Goal: Information Seeking & Learning: Learn about a topic

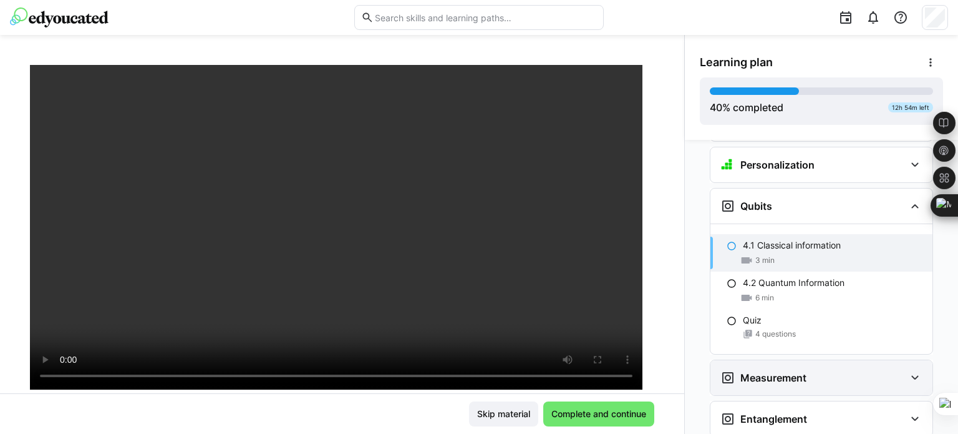
scroll to position [1782, 0]
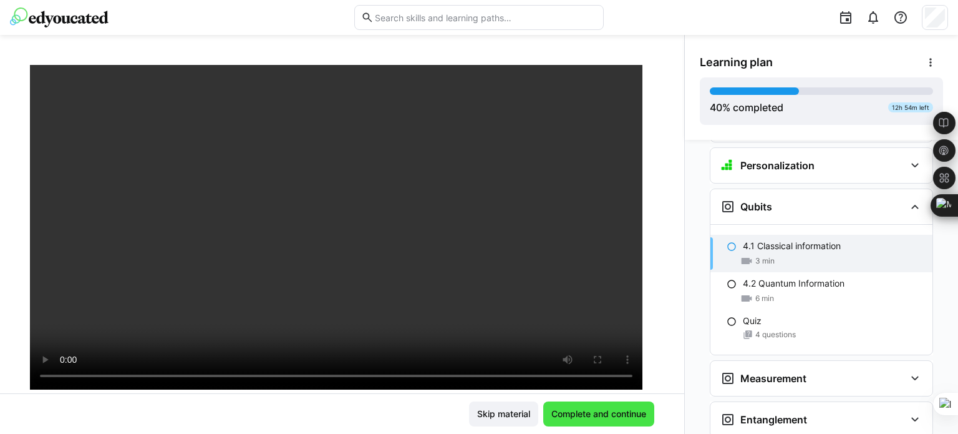
click at [581, 419] on span "Complete and continue" at bounding box center [599, 413] width 99 height 12
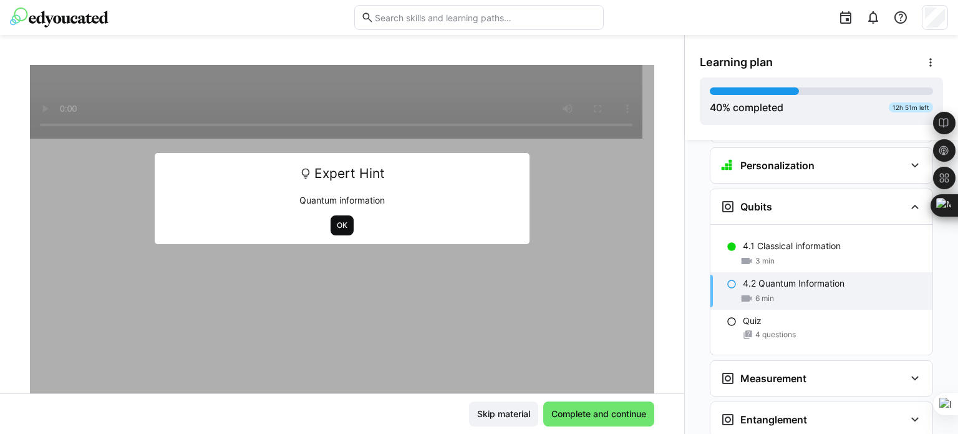
click at [331, 216] on span "OK" at bounding box center [342, 225] width 23 height 20
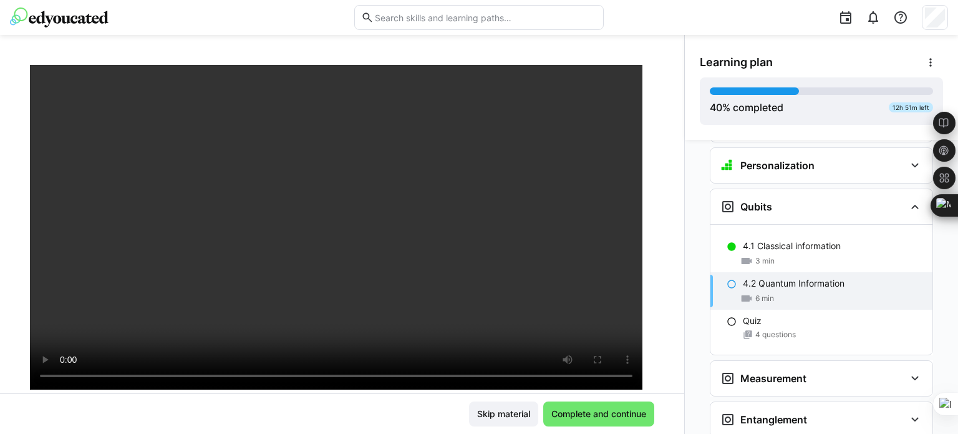
scroll to position [85, 0]
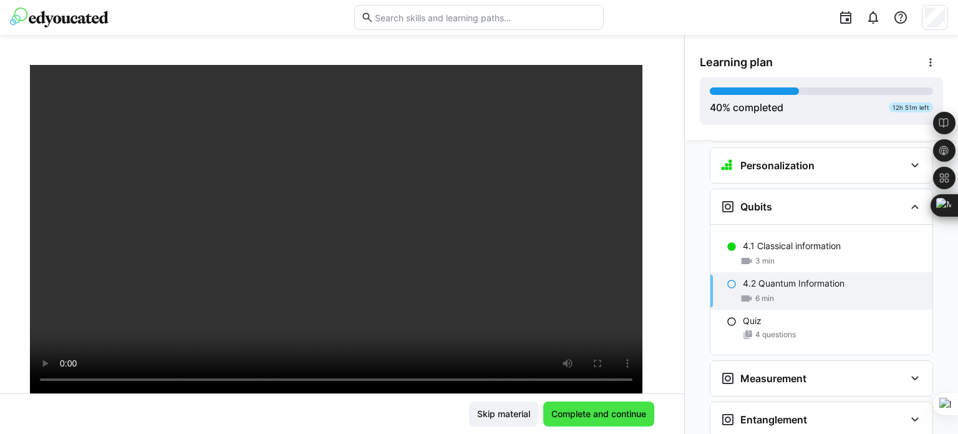
click at [586, 414] on span "Complete and continue" at bounding box center [599, 413] width 99 height 12
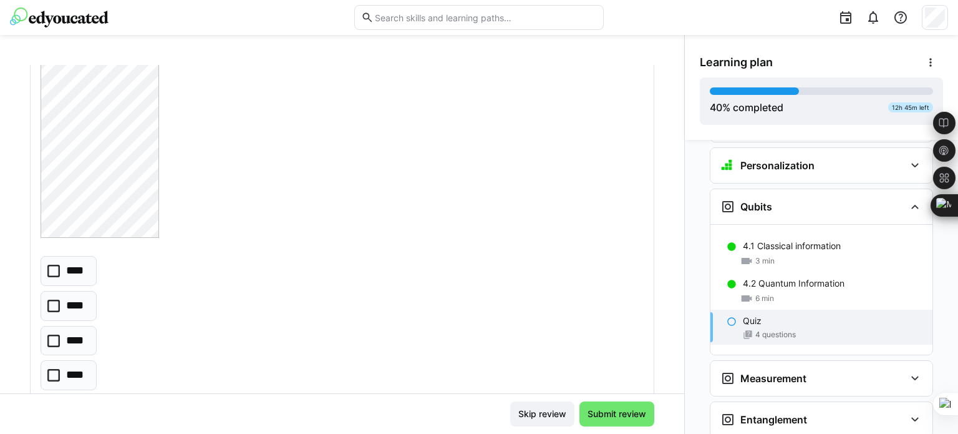
scroll to position [624, 0]
click at [52, 270] on icon at bounding box center [53, 266] width 12 height 12
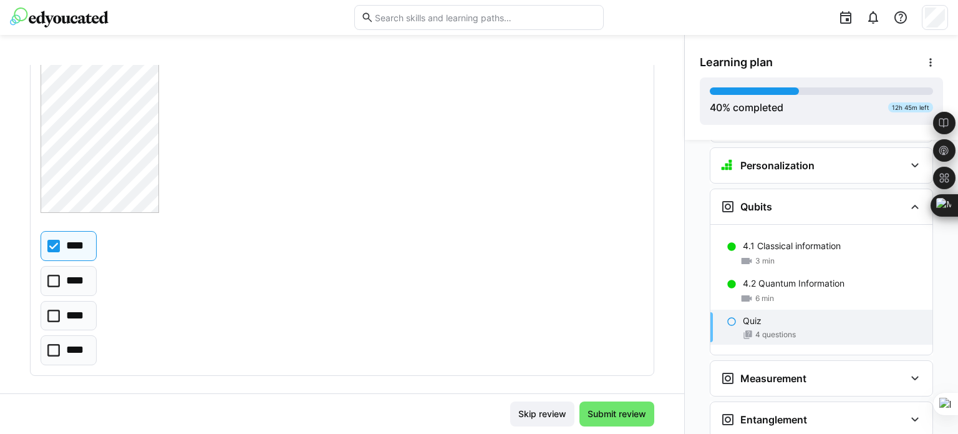
scroll to position [644, 0]
click at [61, 313] on eds-checkbox "****" at bounding box center [69, 315] width 56 height 30
click at [58, 241] on icon at bounding box center [53, 245] width 12 height 12
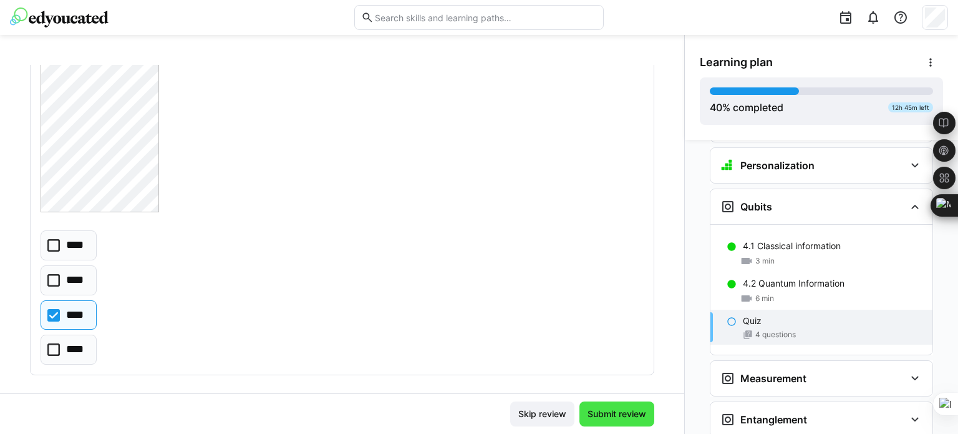
click at [620, 409] on span "Submit review" at bounding box center [617, 413] width 62 height 12
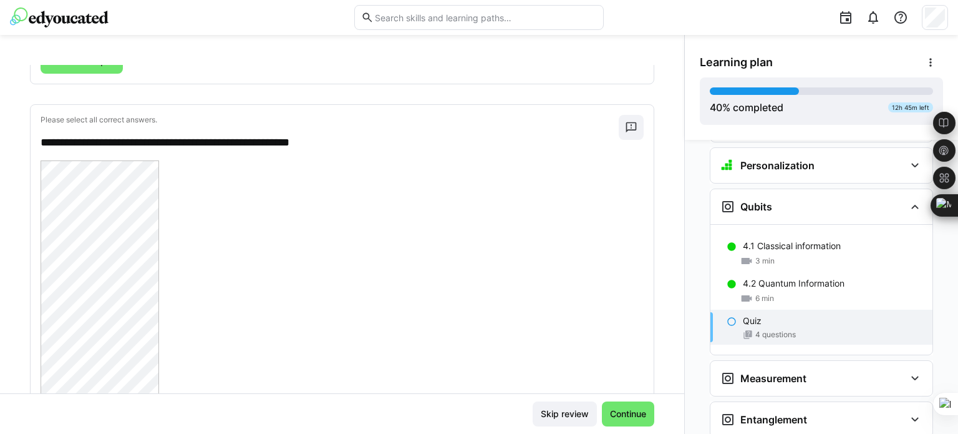
scroll to position [0, 0]
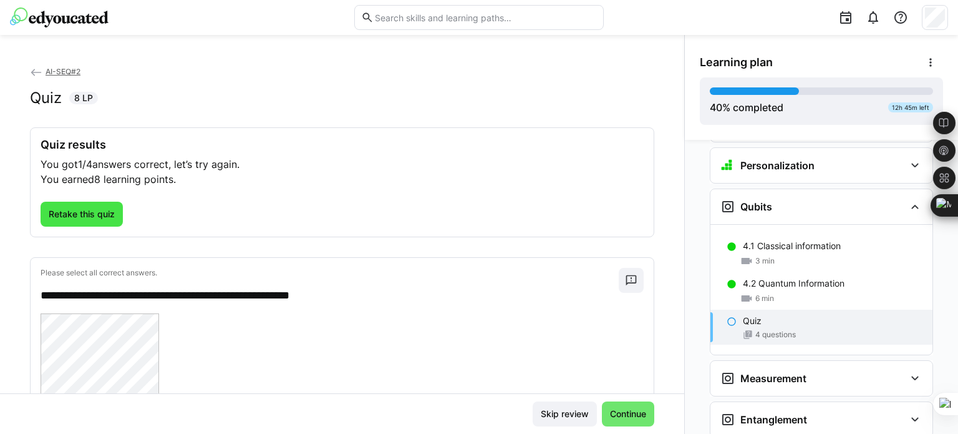
click at [41, 208] on span "Retake this quiz" at bounding box center [82, 214] width 82 height 25
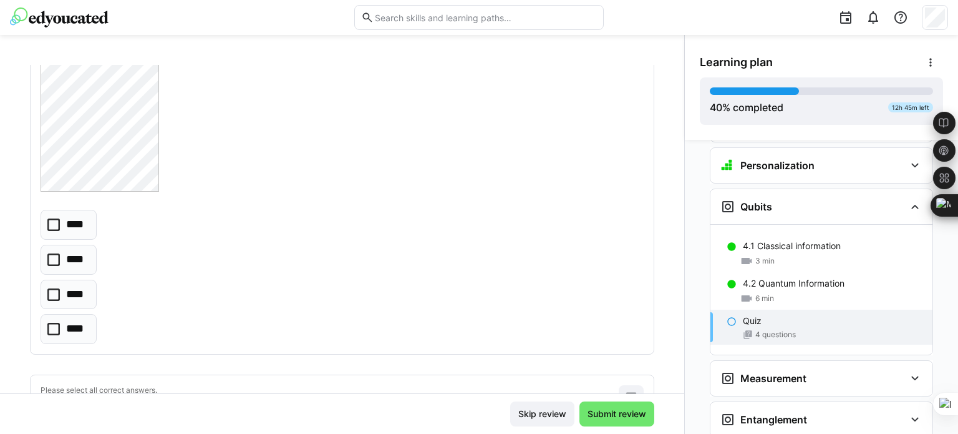
scroll to position [686, 0]
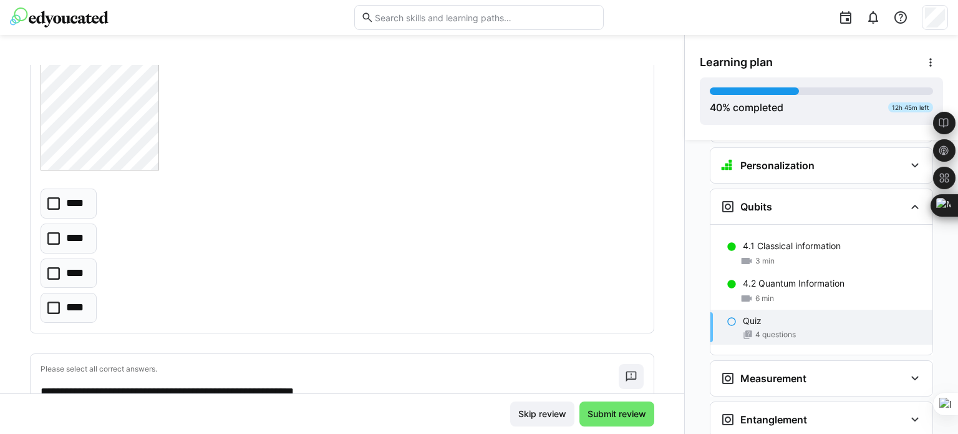
click at [50, 274] on icon at bounding box center [53, 273] width 12 height 12
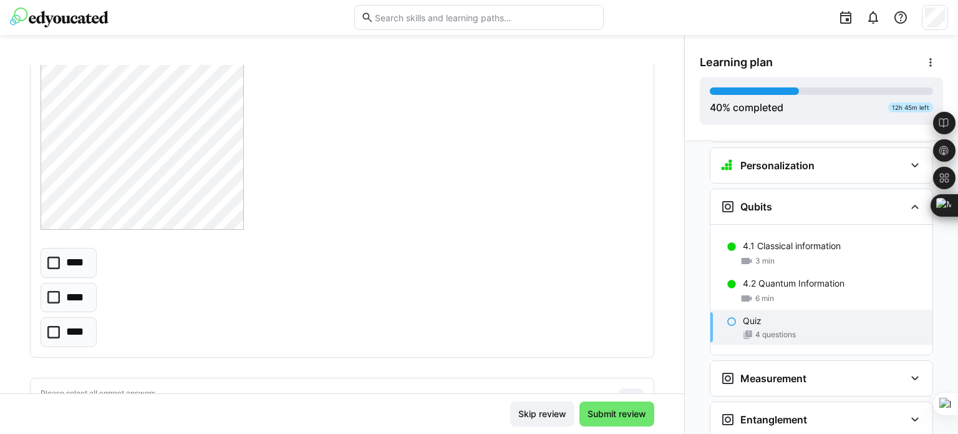
scroll to position [1039, 0]
click at [53, 331] on icon at bounding box center [53, 328] width 12 height 12
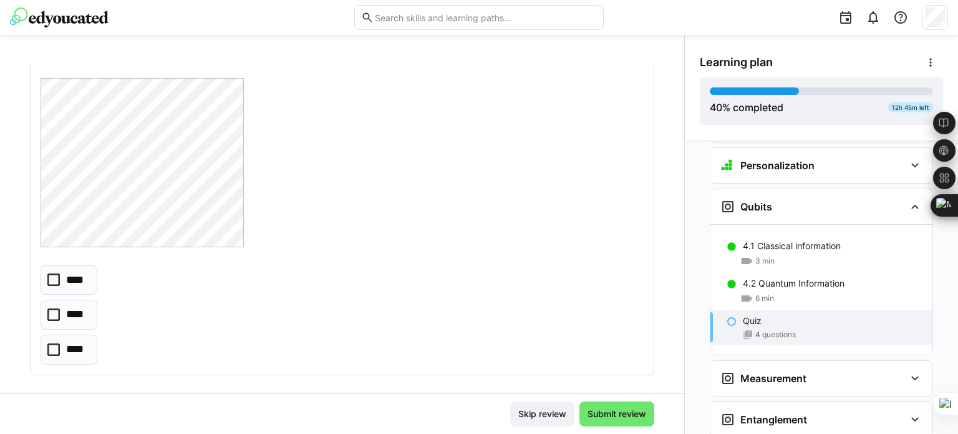
scroll to position [1393, 0]
click at [53, 314] on icon at bounding box center [53, 313] width 12 height 12
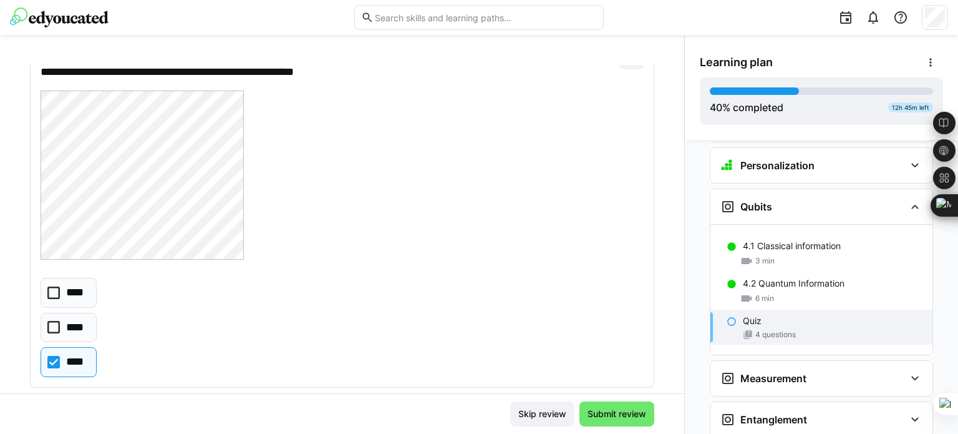
scroll to position [998, 0]
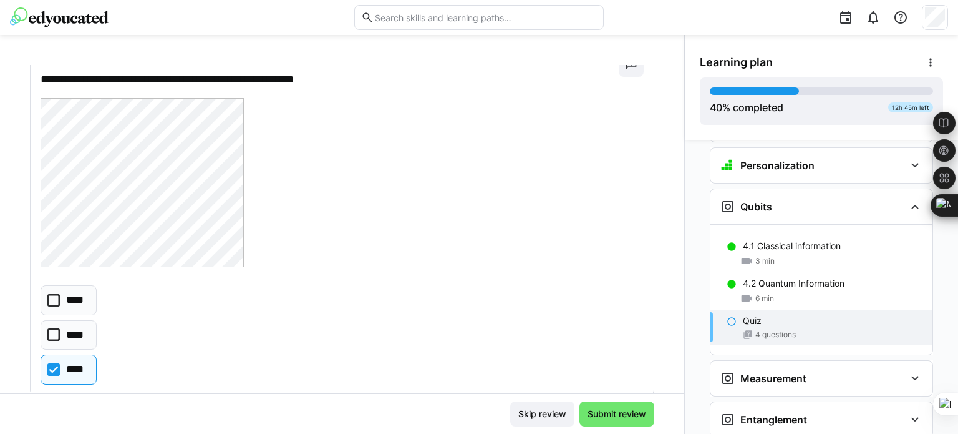
click at [54, 331] on icon at bounding box center [53, 334] width 12 height 12
click at [52, 372] on icon at bounding box center [53, 369] width 12 height 12
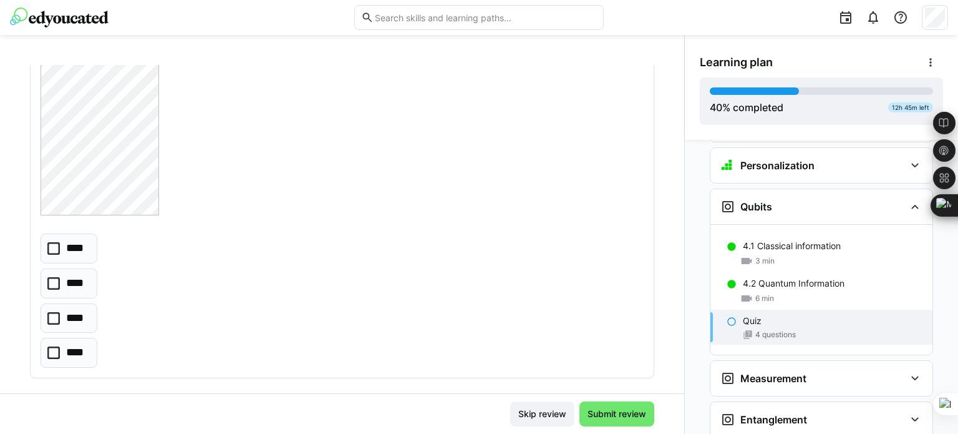
scroll to position [2310, 0]
click at [59, 341] on icon at bounding box center [53, 343] width 12 height 12
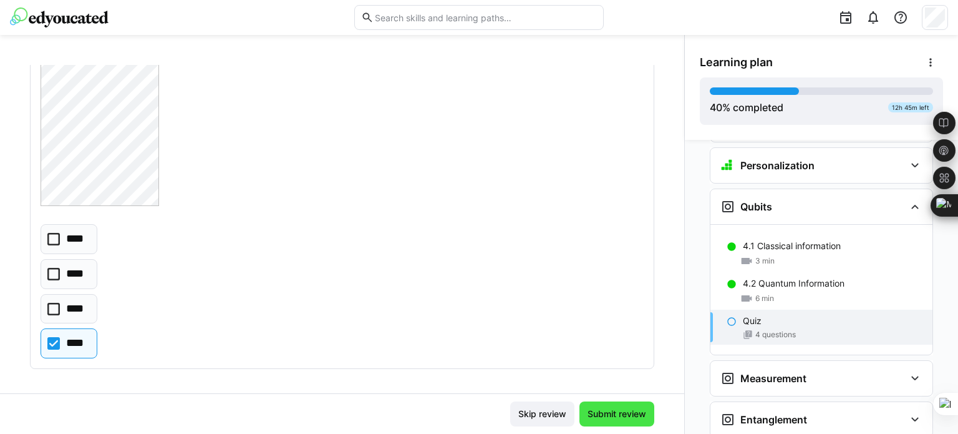
click at [595, 406] on span "Submit review" at bounding box center [617, 413] width 75 height 25
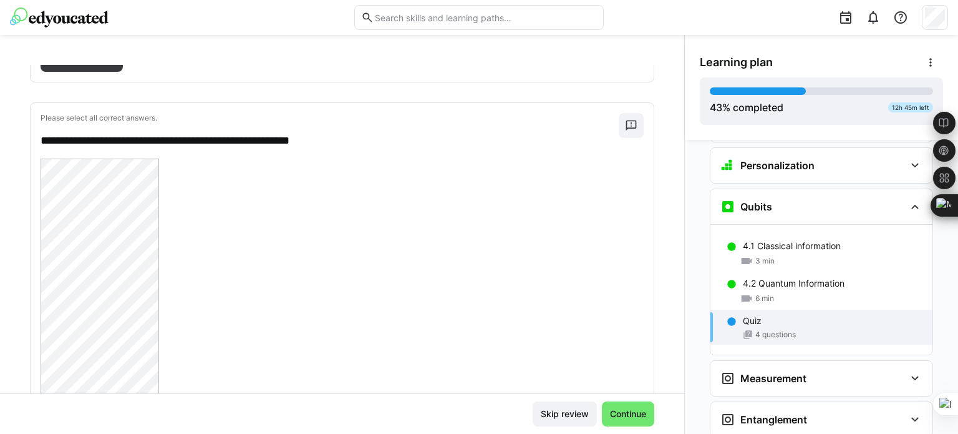
scroll to position [0, 0]
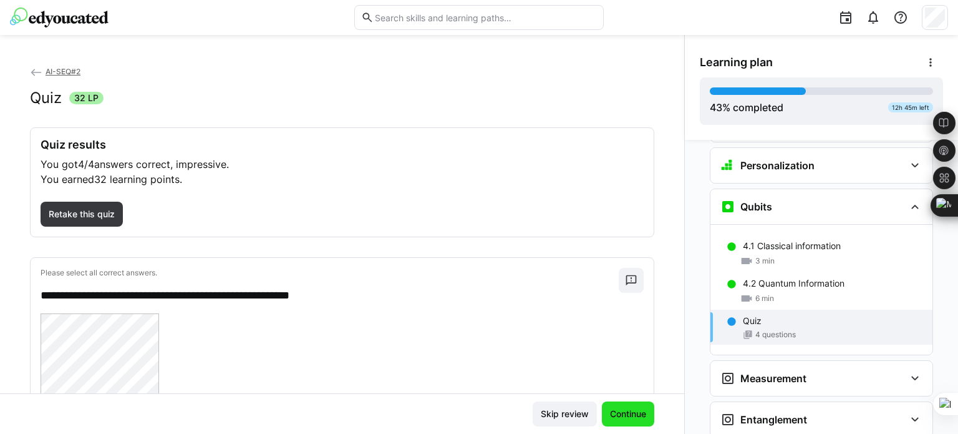
click at [636, 419] on span "Continue" at bounding box center [628, 413] width 40 height 12
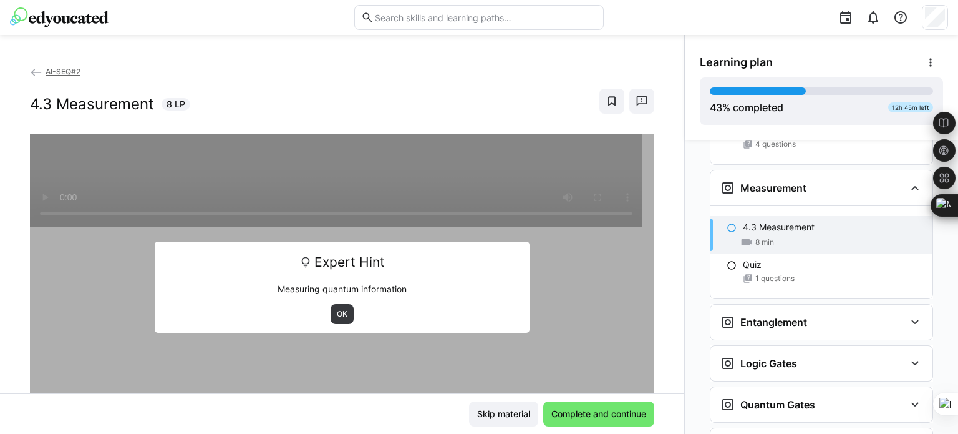
scroll to position [1973, 0]
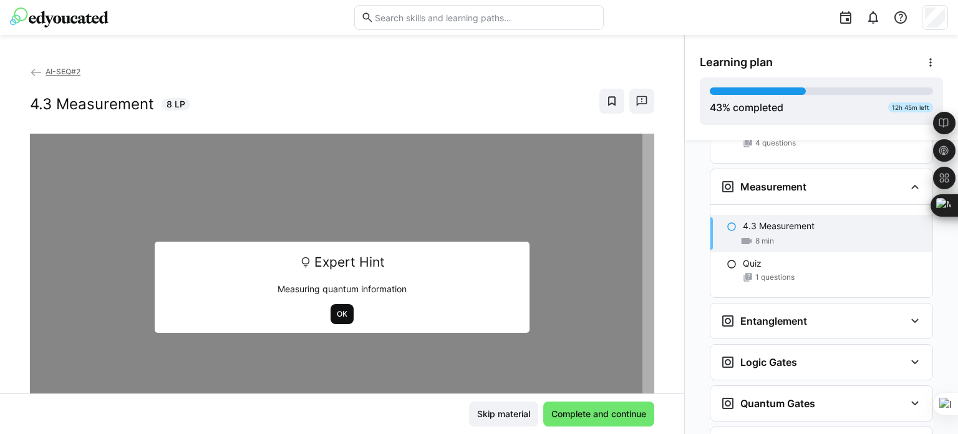
click at [336, 311] on span "OK" at bounding box center [342, 314] width 13 height 10
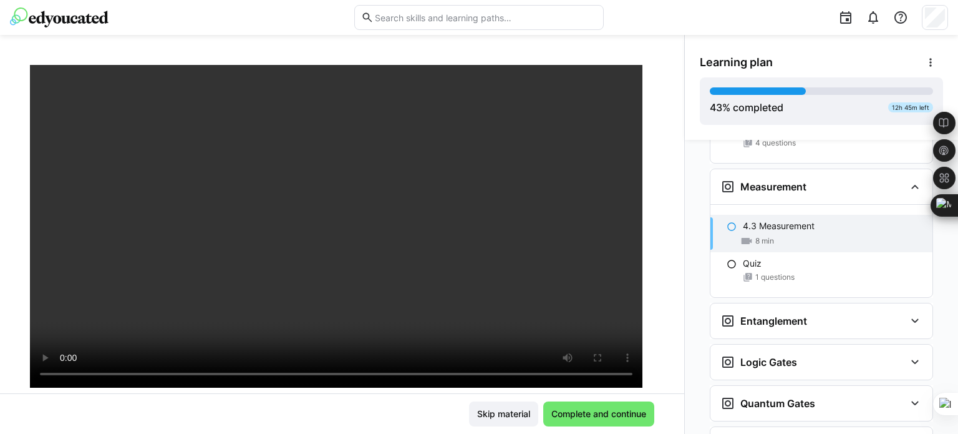
scroll to position [88, 0]
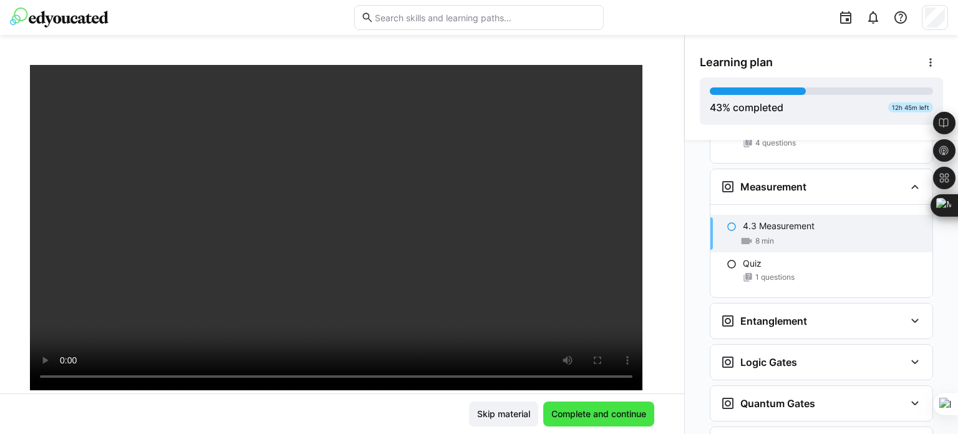
click at [605, 407] on span "Complete and continue" at bounding box center [599, 413] width 99 height 12
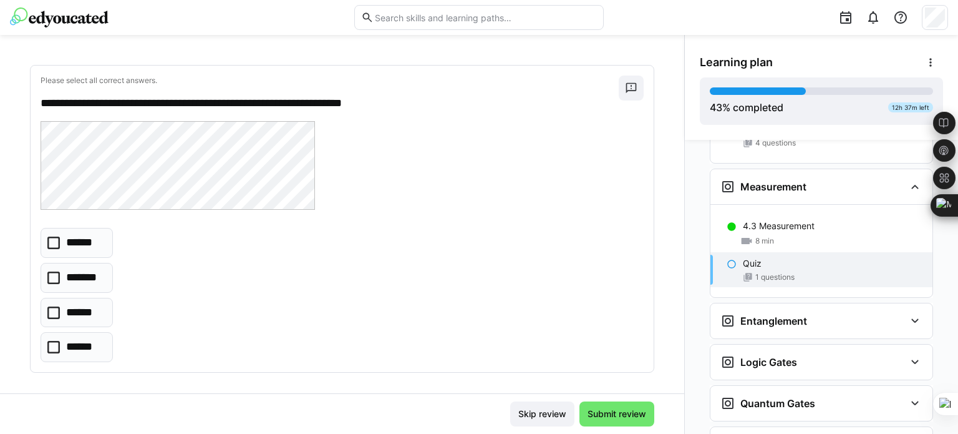
scroll to position [70, 0]
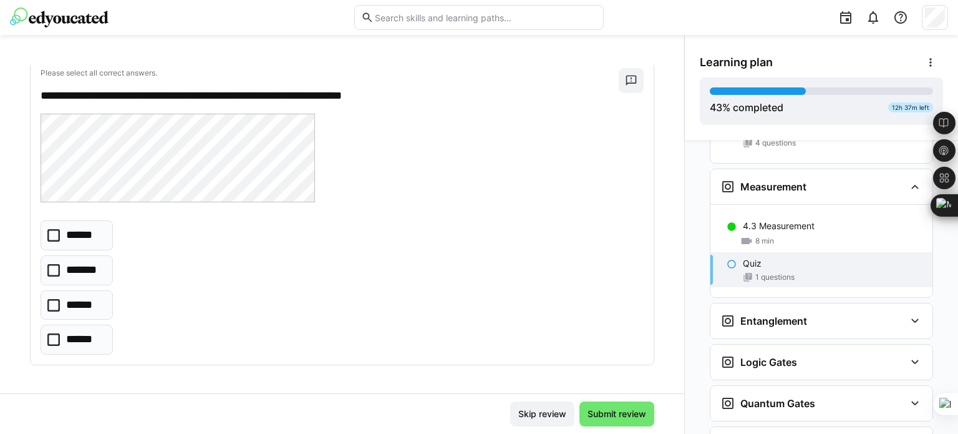
click at [56, 238] on icon at bounding box center [53, 235] width 12 height 12
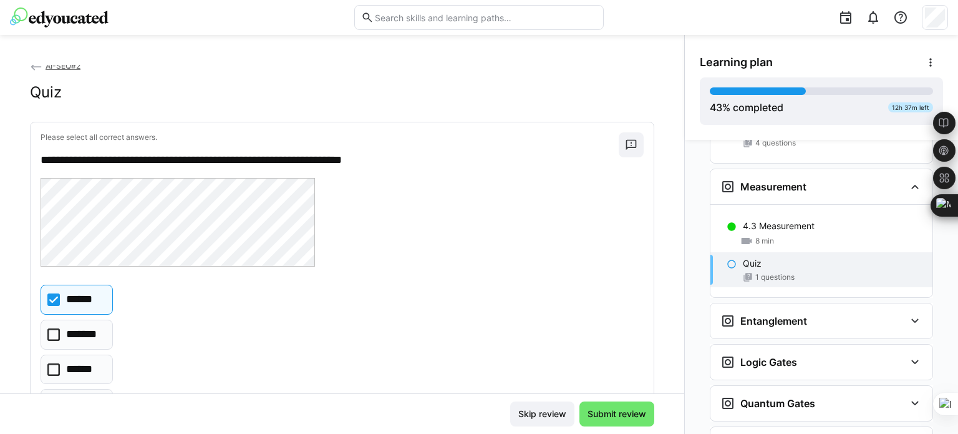
scroll to position [0, 0]
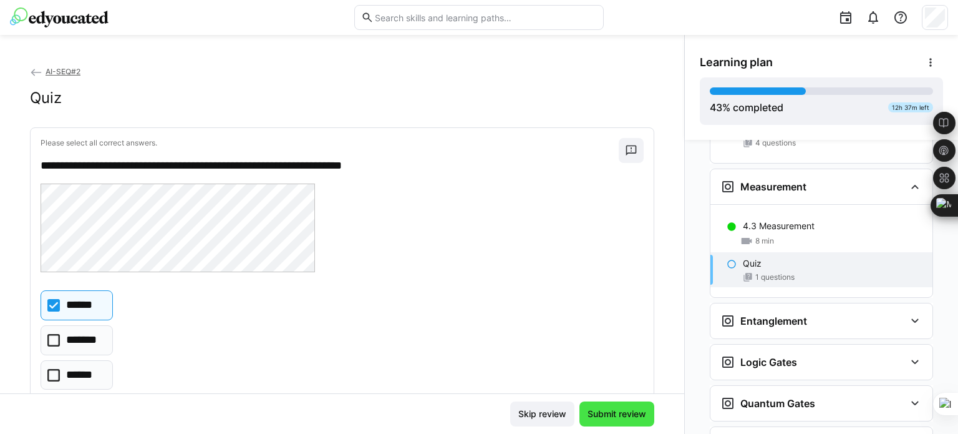
click at [609, 411] on span "Submit review" at bounding box center [617, 413] width 62 height 12
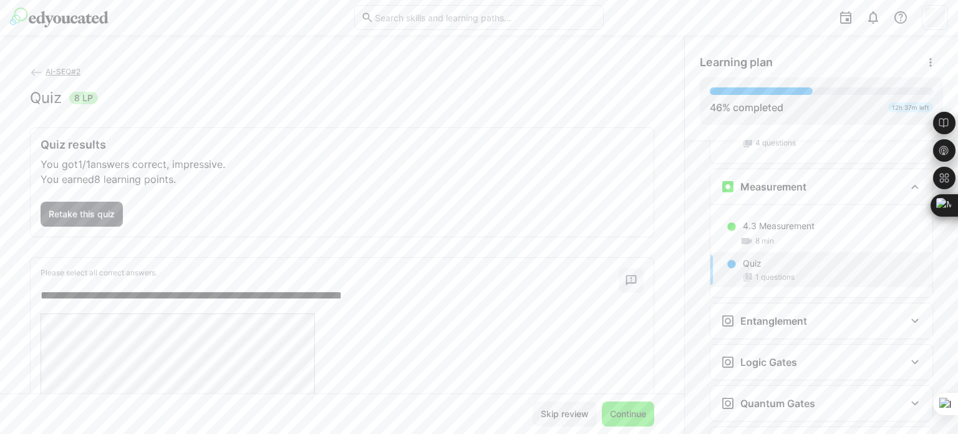
click at [616, 416] on span "Continue" at bounding box center [628, 413] width 40 height 12
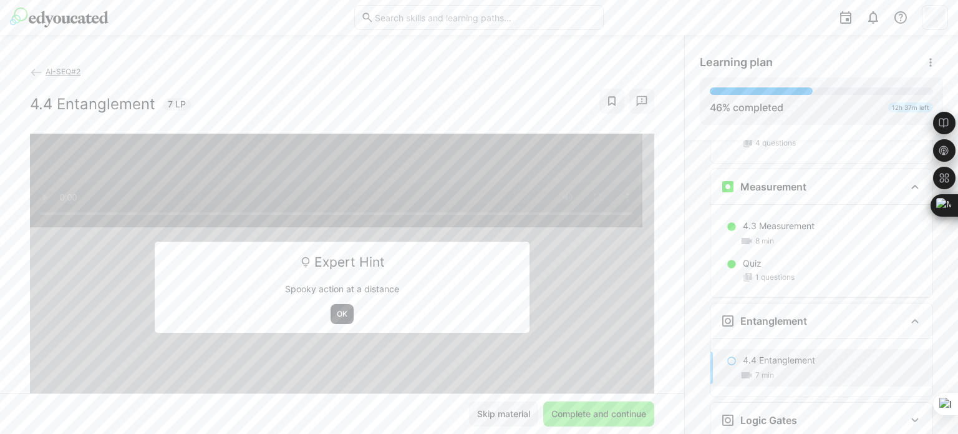
scroll to position [2107, 0]
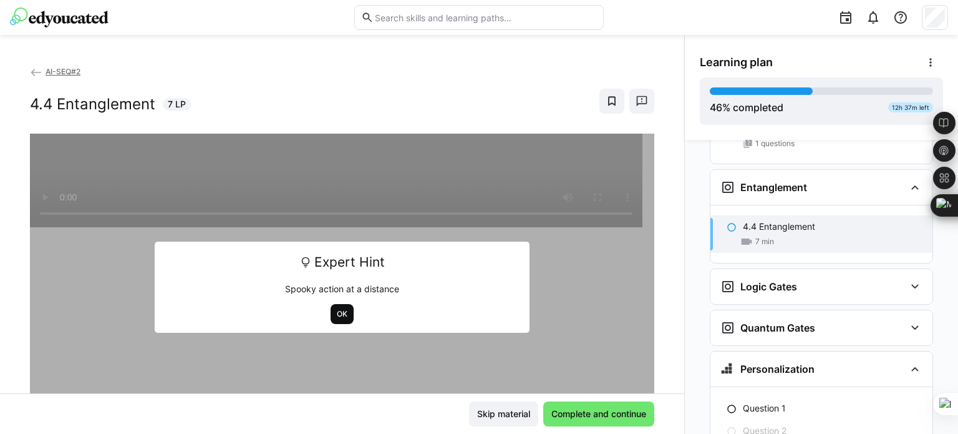
click at [336, 310] on span "OK" at bounding box center [342, 314] width 13 height 10
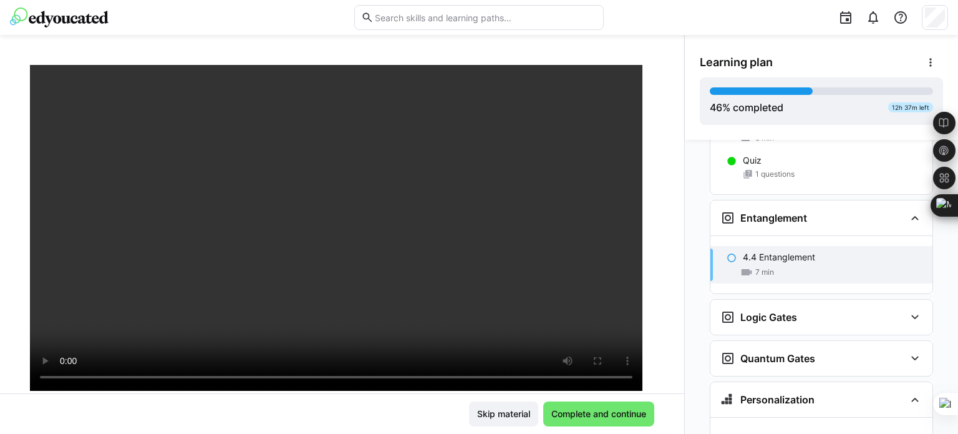
scroll to position [2120, 0]
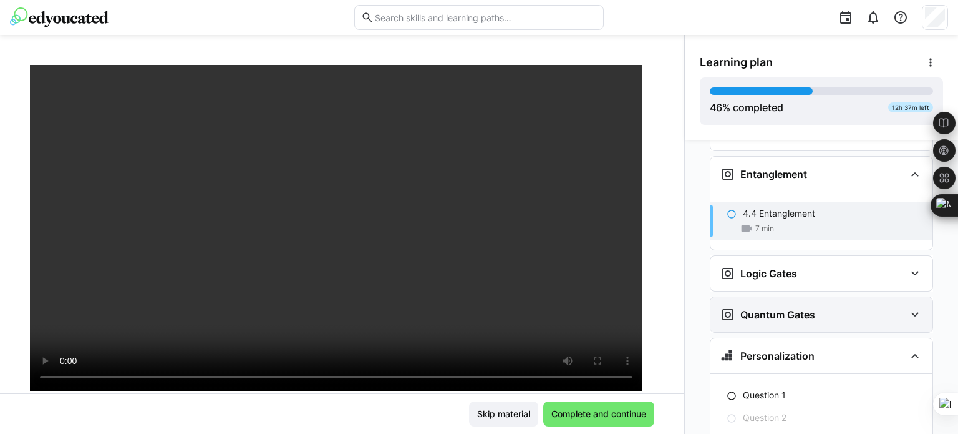
click at [908, 307] on eds-icon at bounding box center [915, 314] width 15 height 15
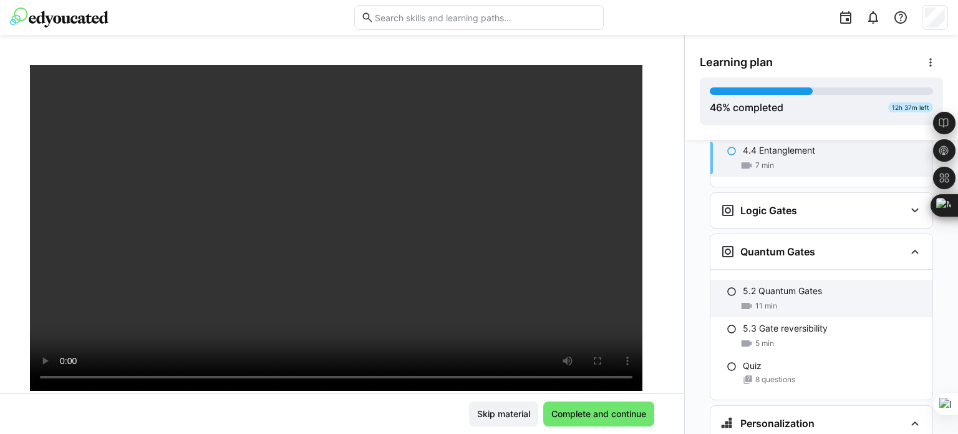
scroll to position [2182, 0]
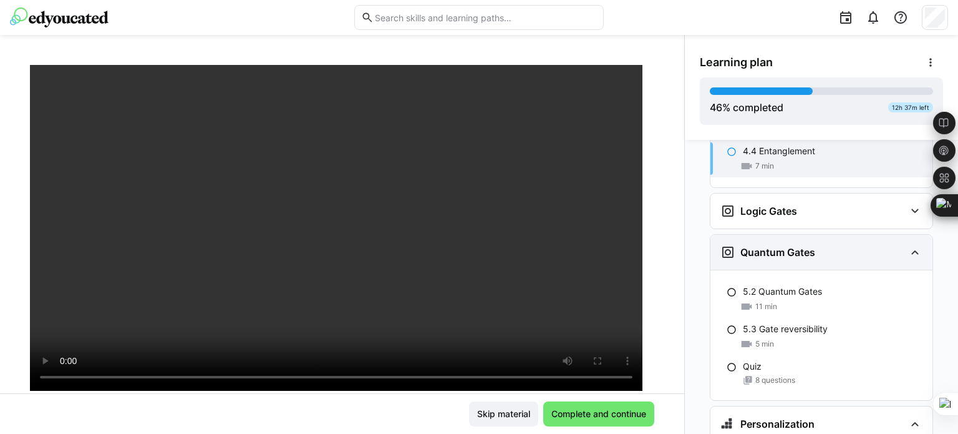
click at [910, 245] on eds-icon at bounding box center [915, 252] width 15 height 15
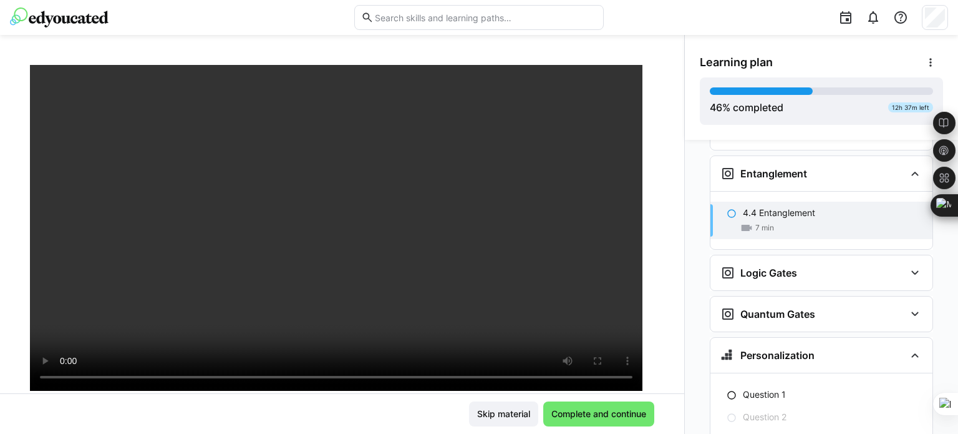
scroll to position [2058, 0]
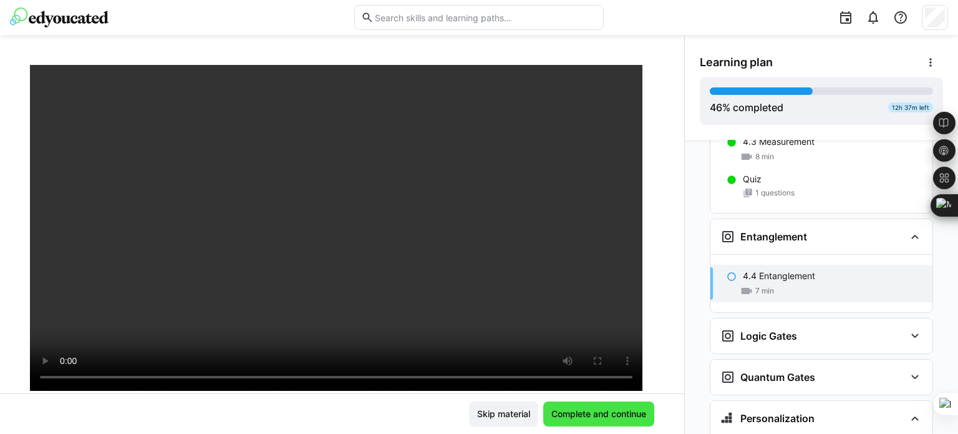
click at [586, 411] on span "Complete and continue" at bounding box center [599, 413] width 99 height 12
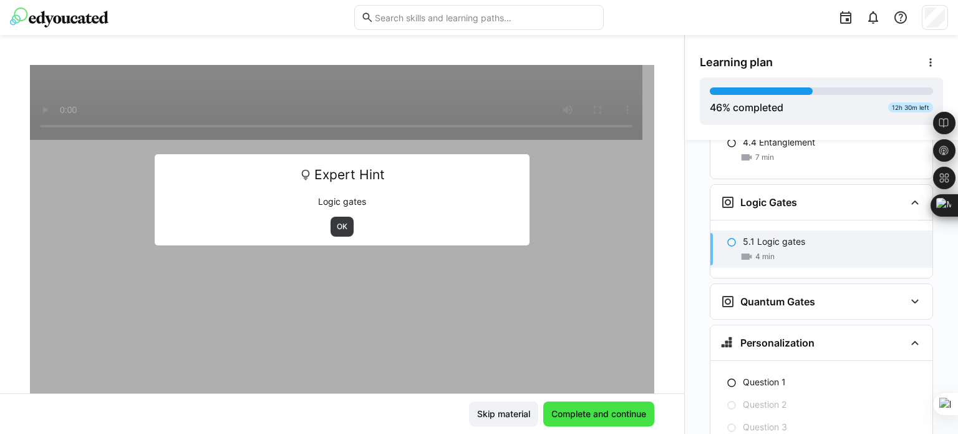
scroll to position [2206, 0]
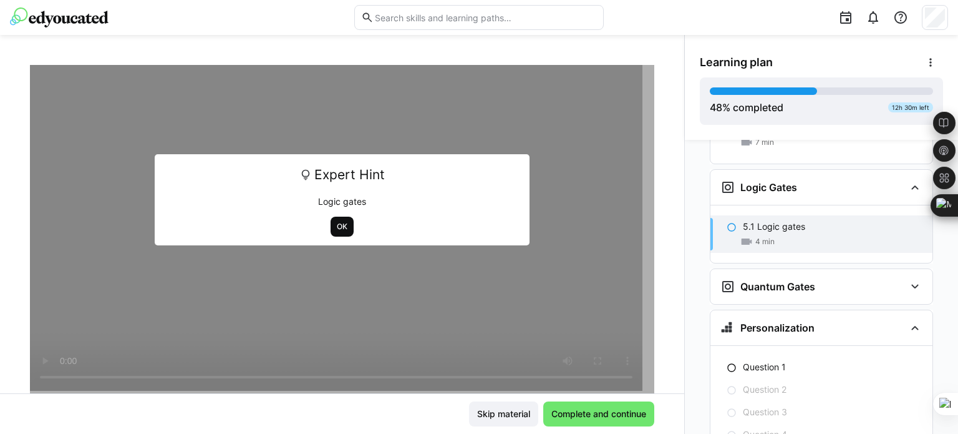
click at [336, 229] on span "OK" at bounding box center [342, 226] width 13 height 10
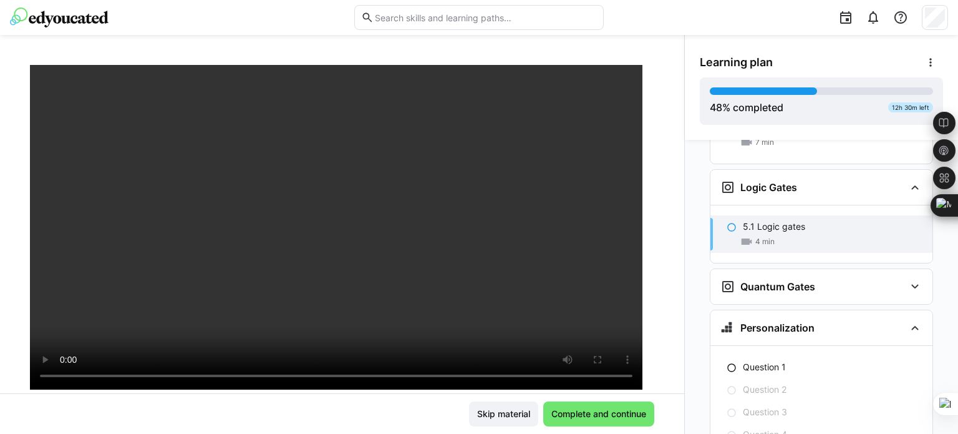
scroll to position [87, 0]
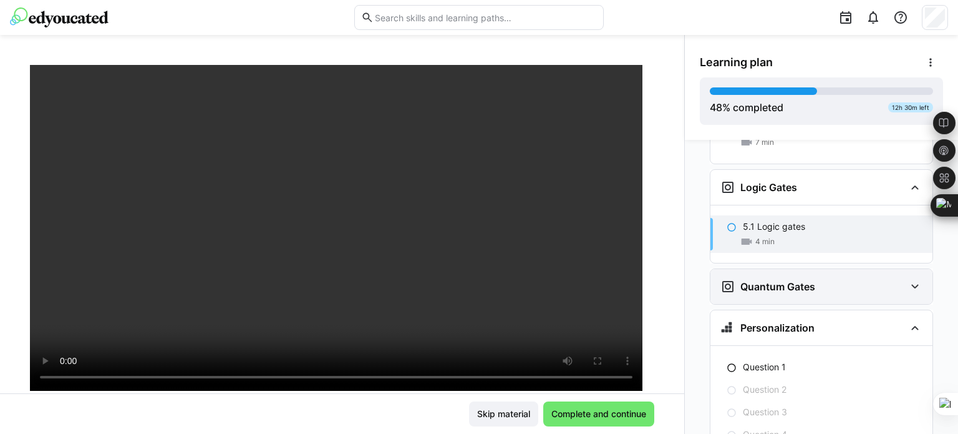
click at [909, 279] on eds-icon at bounding box center [915, 286] width 15 height 15
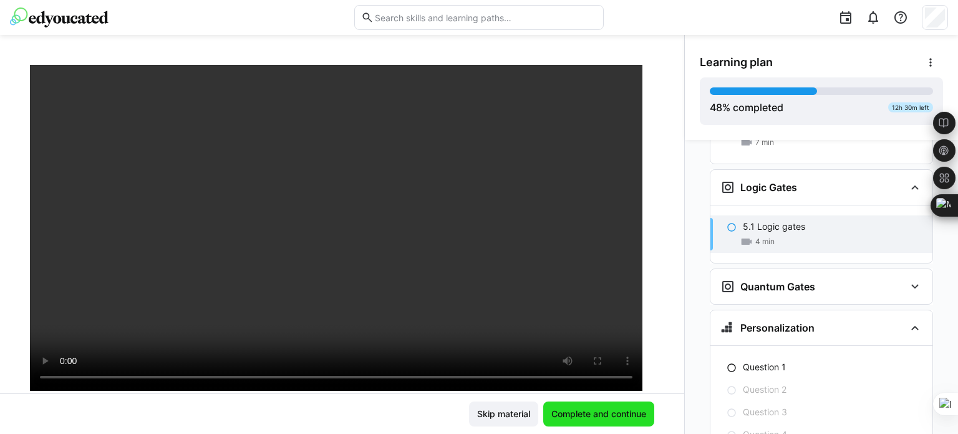
click at [626, 415] on span "Complete and continue" at bounding box center [599, 413] width 99 height 12
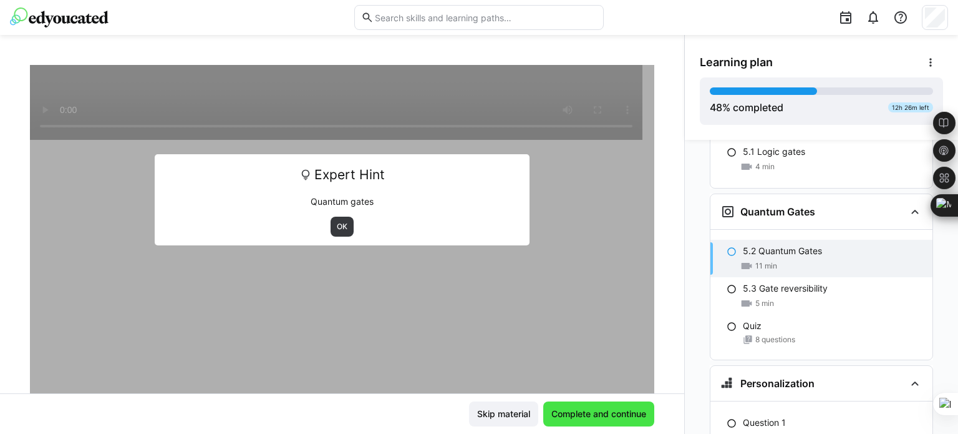
scroll to position [2282, 0]
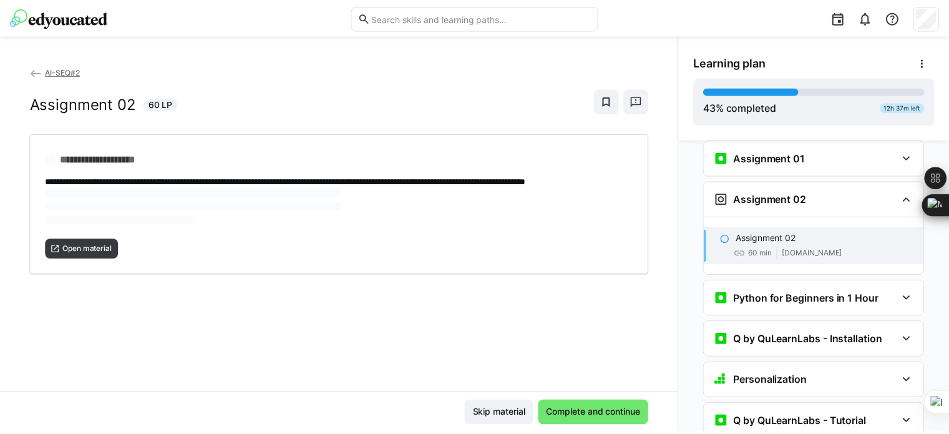
scroll to position [1032, 0]
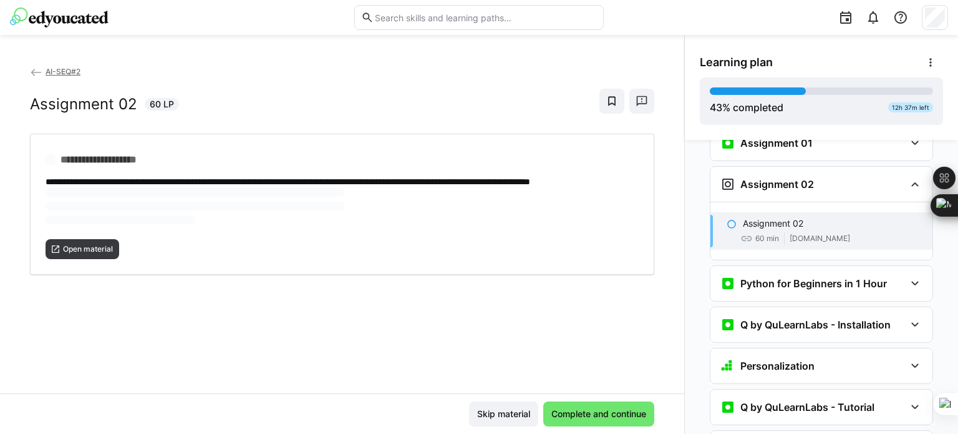
click at [56, 72] on span "AI-SEQ#2" at bounding box center [63, 71] width 35 height 9
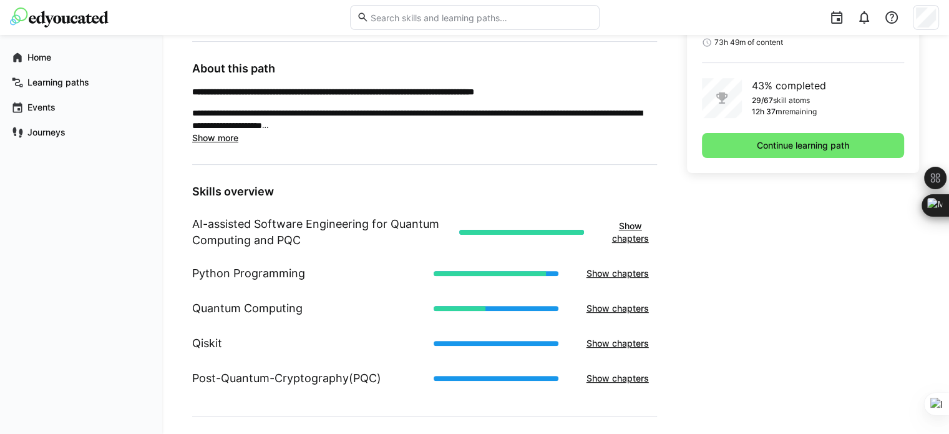
scroll to position [353, 0]
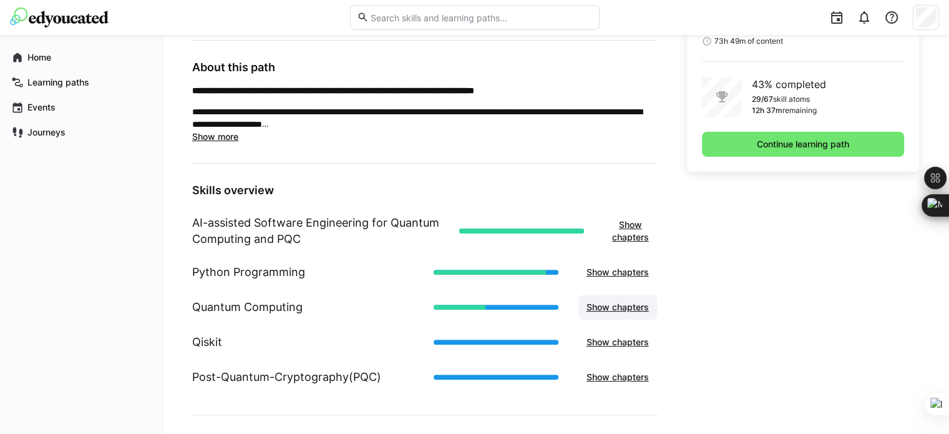
click at [622, 304] on span "Show chapters" at bounding box center [618, 307] width 66 height 12
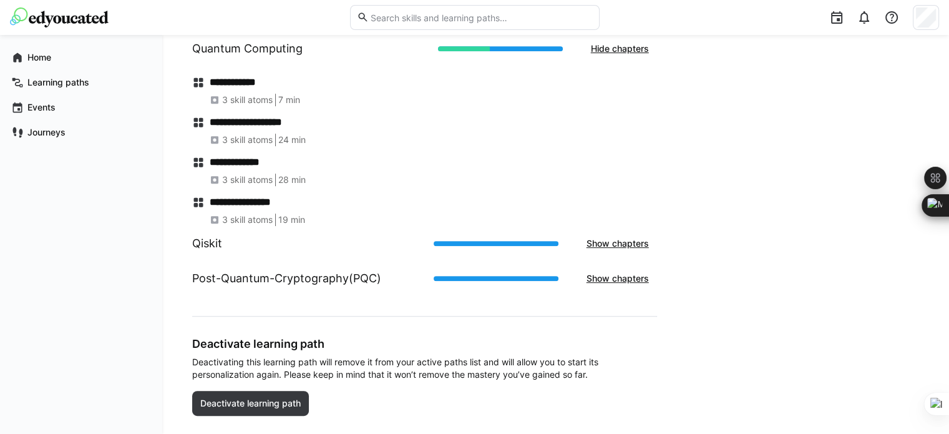
scroll to position [624, 0]
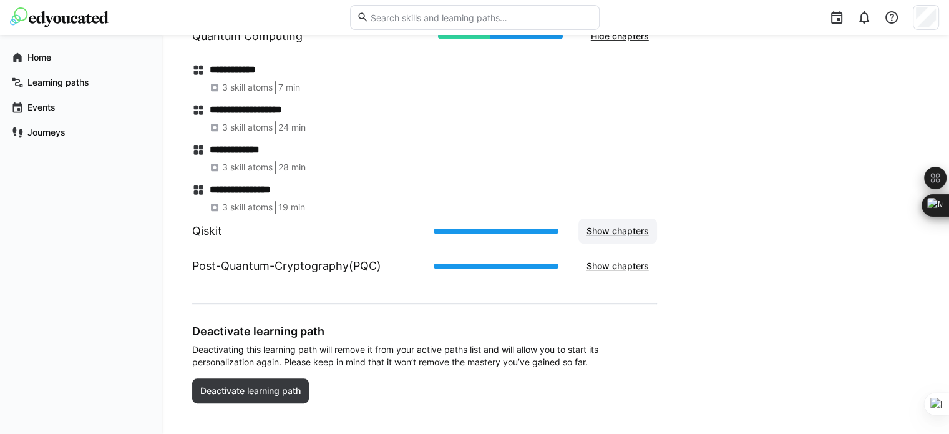
click at [618, 229] on span "Show chapters" at bounding box center [618, 231] width 66 height 12
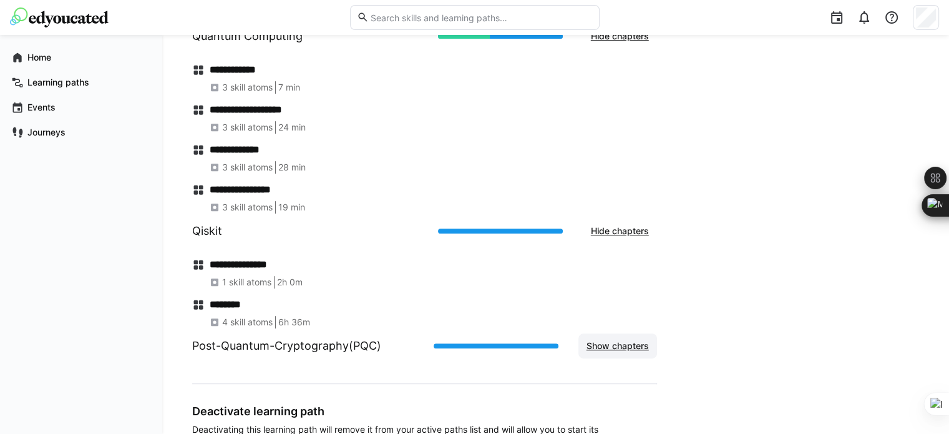
click at [593, 344] on span "Show chapters" at bounding box center [618, 345] width 66 height 12
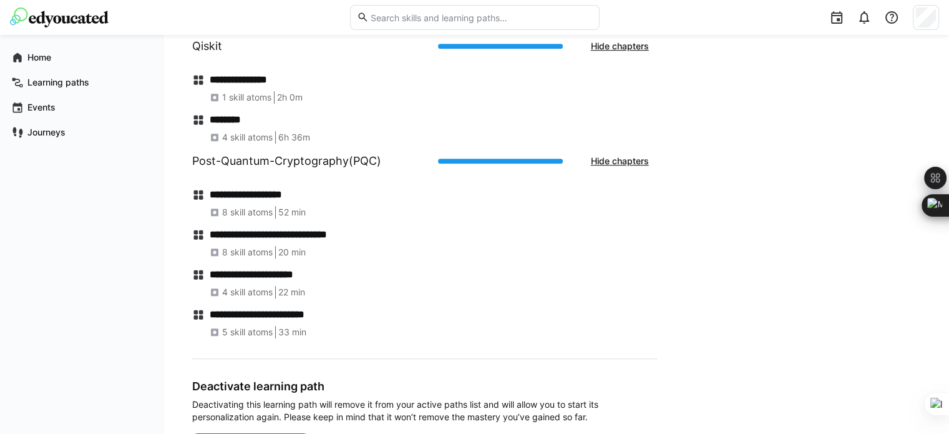
scroll to position [811, 0]
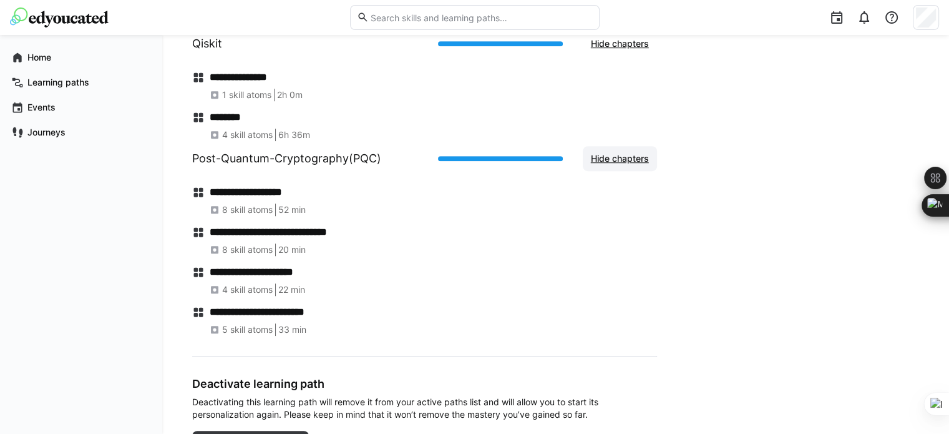
click at [626, 162] on span "Hide chapters" at bounding box center [620, 158] width 62 height 12
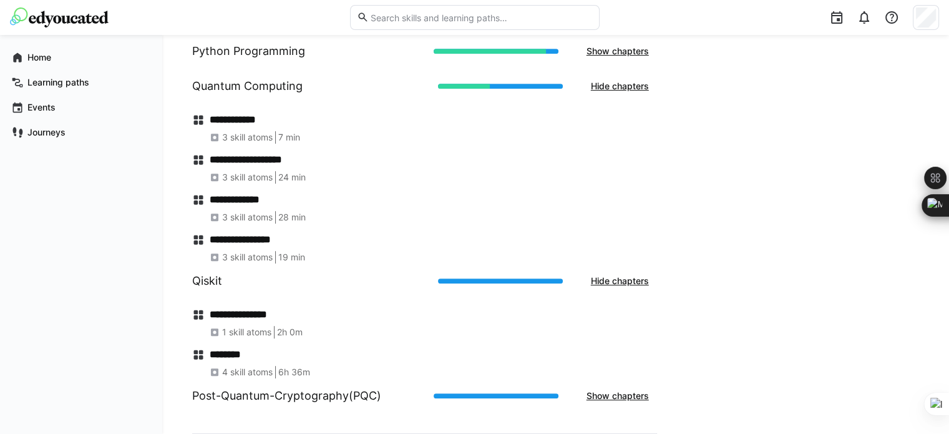
scroll to position [570, 0]
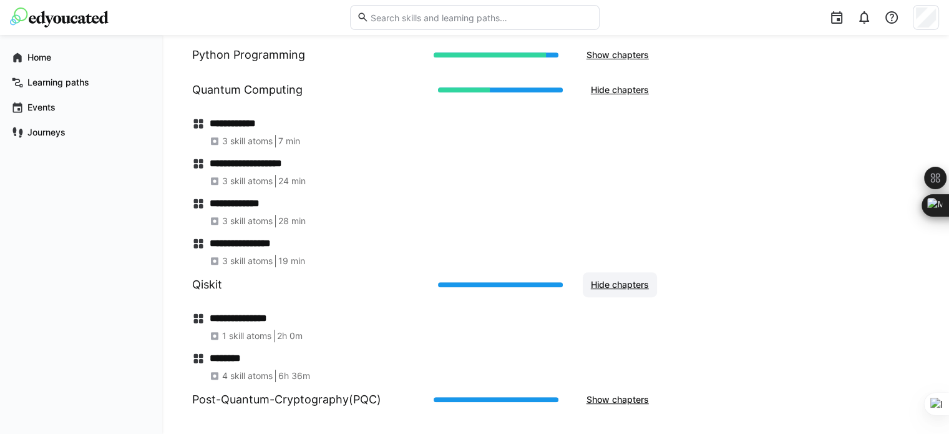
click at [633, 288] on span "Hide chapters" at bounding box center [620, 284] width 62 height 12
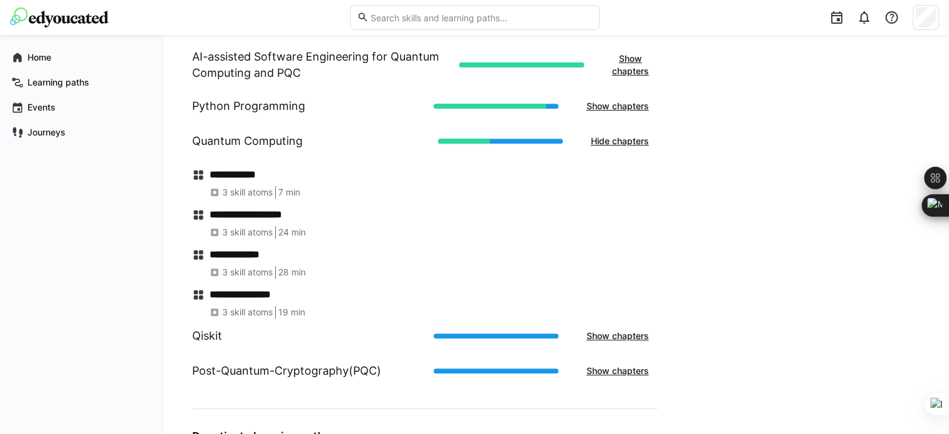
scroll to position [487, 0]
